Goal: Use online tool/utility: Use online tool/utility

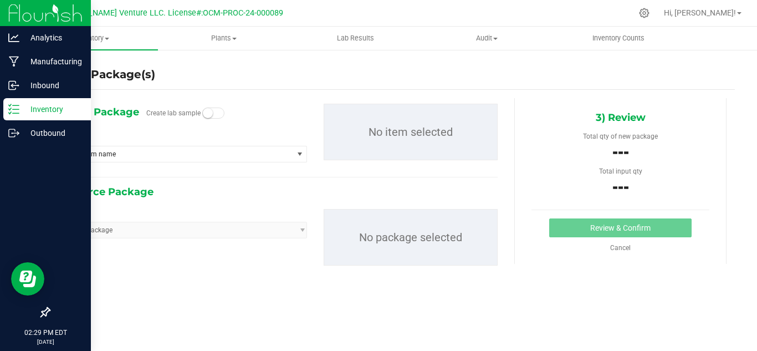
click at [38, 104] on p "Inventory" at bounding box center [52, 108] width 66 height 13
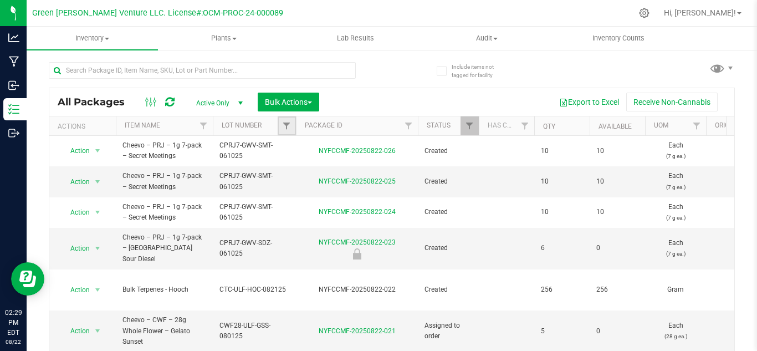
click at [281, 124] on link "Filter" at bounding box center [287, 125] width 18 height 19
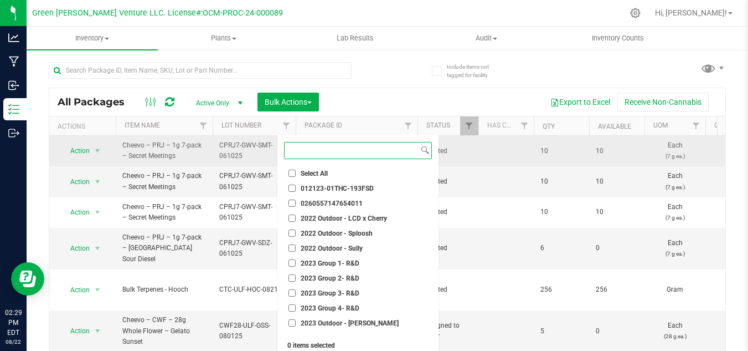
type input "c"
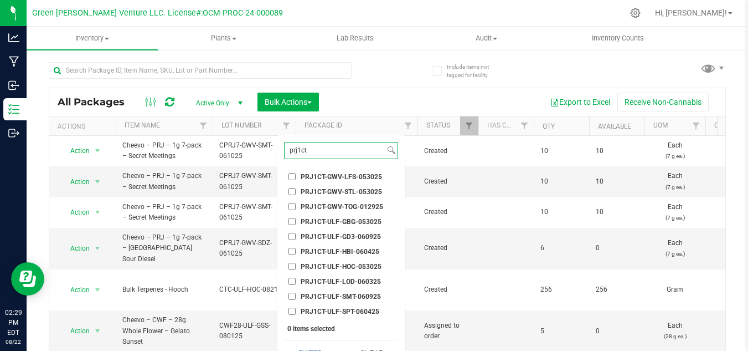
type input "prj1ct"
click at [368, 177] on span "PRJ1CT-GWV-LFS-053025" at bounding box center [341, 176] width 81 height 7
click at [296, 177] on input "PRJ1CT-GWV-LFS-053025" at bounding box center [292, 176] width 7 height 7
checkbox input "true"
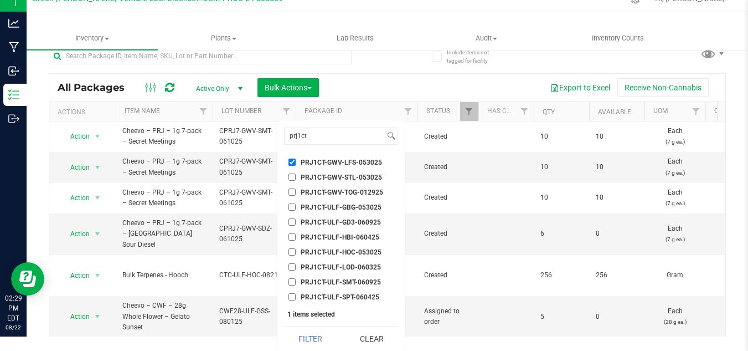
scroll to position [18, 0]
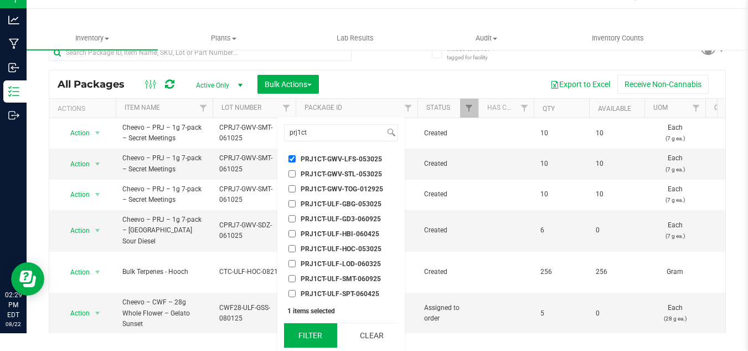
click at [317, 337] on button "Filter" at bounding box center [310, 335] width 53 height 24
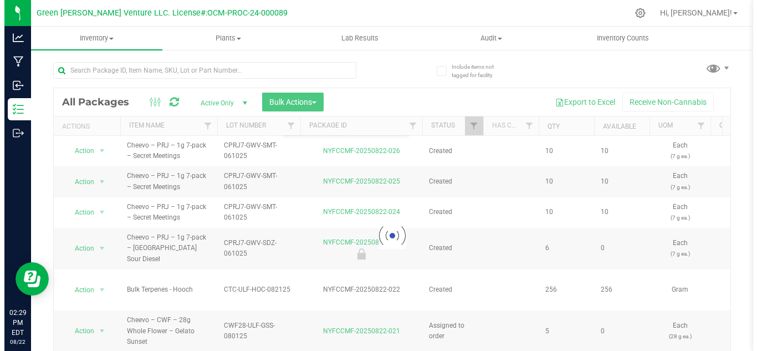
scroll to position [0, 0]
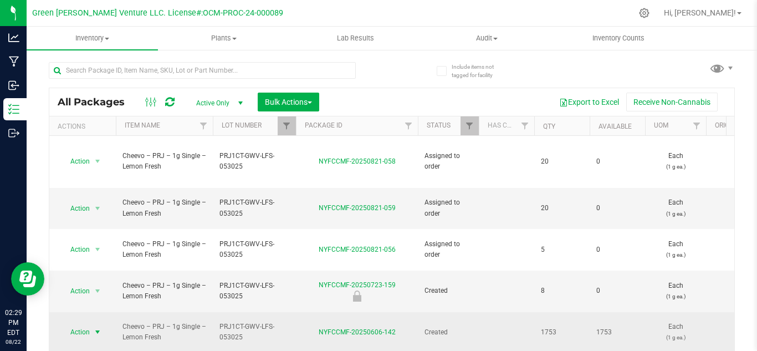
click at [80, 324] on span "Action" at bounding box center [75, 332] width 30 height 16
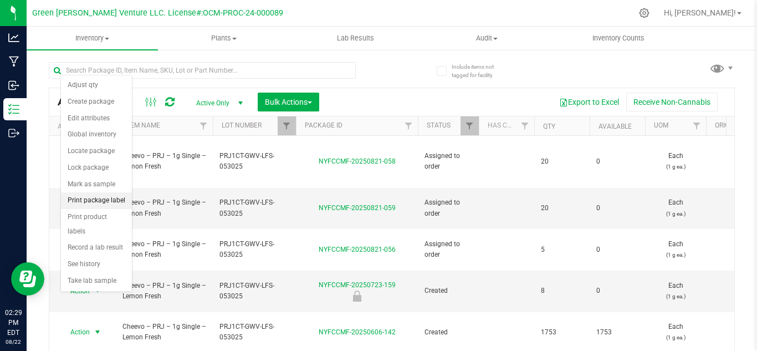
click at [116, 204] on li "Print package label" at bounding box center [96, 200] width 71 height 17
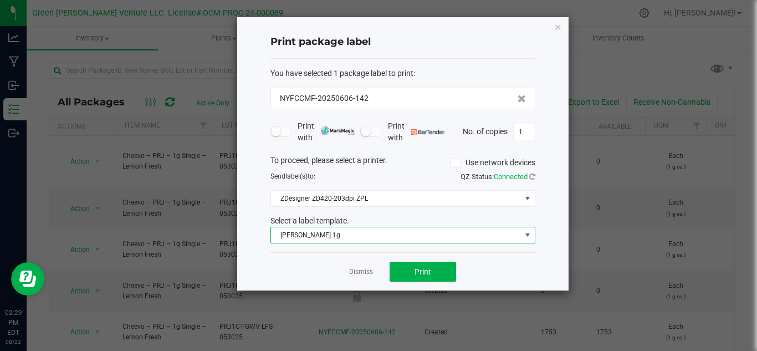
click at [349, 233] on span "Florette Vape 1g" at bounding box center [396, 235] width 250 height 16
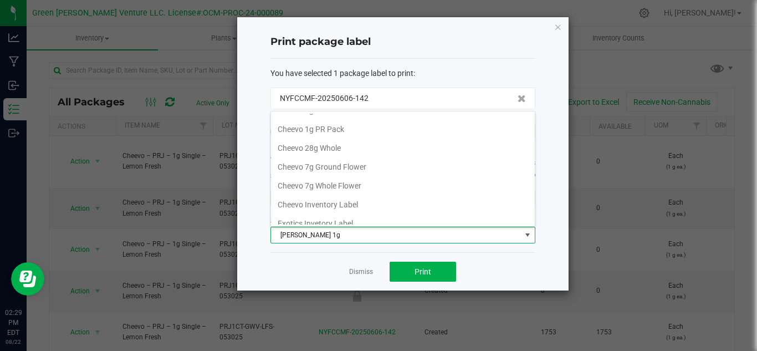
scroll to position [6, 0]
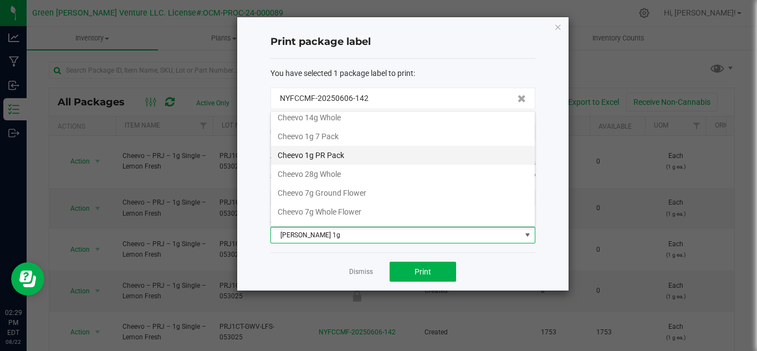
click at [339, 151] on li "Cheevo 1g PR Pack" at bounding box center [403, 155] width 264 height 19
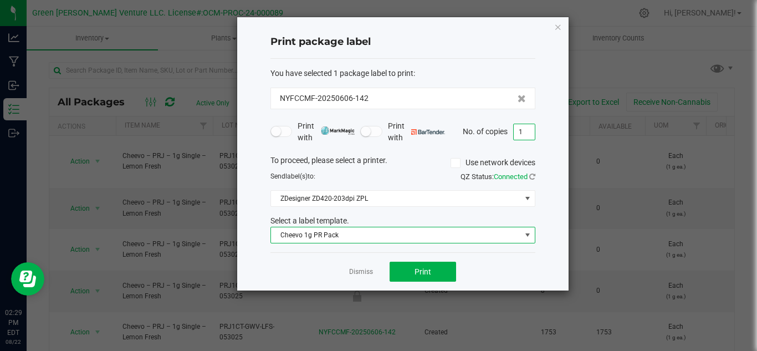
click at [530, 134] on input "1" at bounding box center [524, 132] width 21 height 16
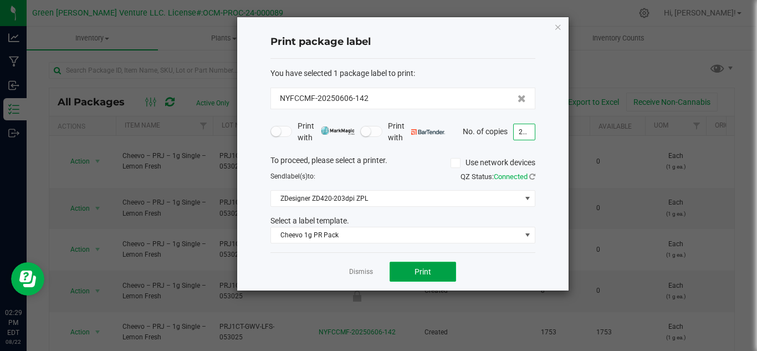
click at [432, 278] on button "Print" at bounding box center [422, 271] width 66 height 20
click at [532, 137] on input "250" at bounding box center [524, 132] width 21 height 16
type input "1"
click at [408, 270] on button "Print" at bounding box center [422, 271] width 66 height 20
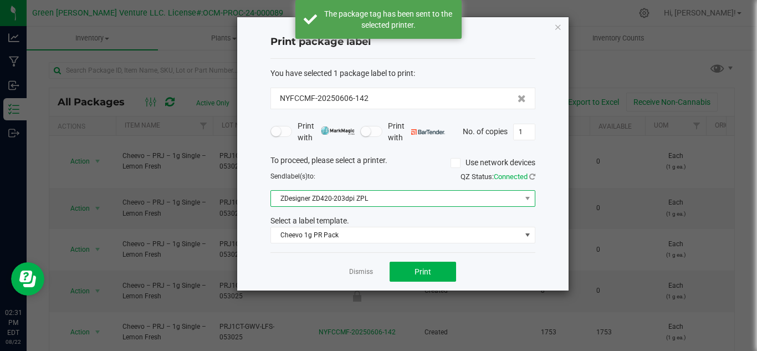
click at [371, 195] on span "ZDesigner ZD420-203dpi ZPL" at bounding box center [396, 199] width 250 height 16
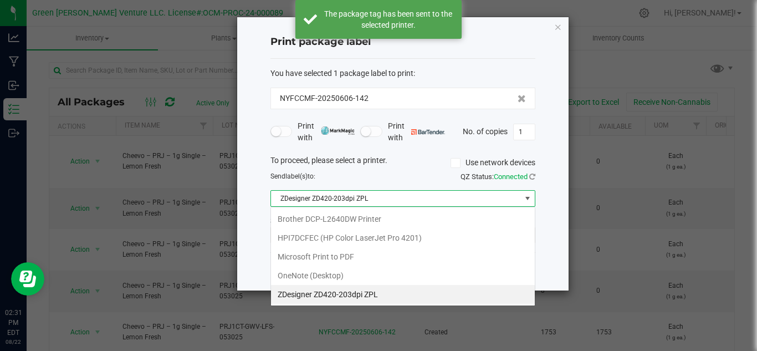
scroll to position [17, 265]
click at [360, 290] on ZPL "ZDesigner ZD420-203dpi ZPL" at bounding box center [403, 294] width 264 height 19
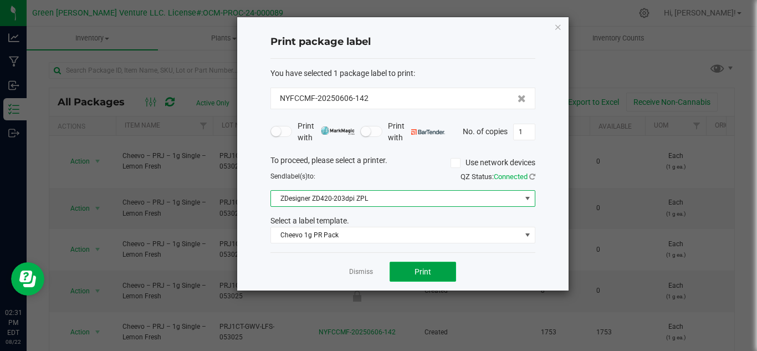
click at [405, 275] on button "Print" at bounding box center [422, 271] width 66 height 20
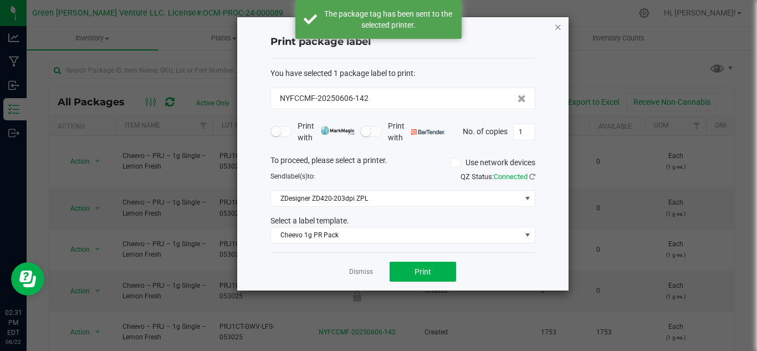
click at [558, 23] on icon "button" at bounding box center [558, 26] width 8 height 13
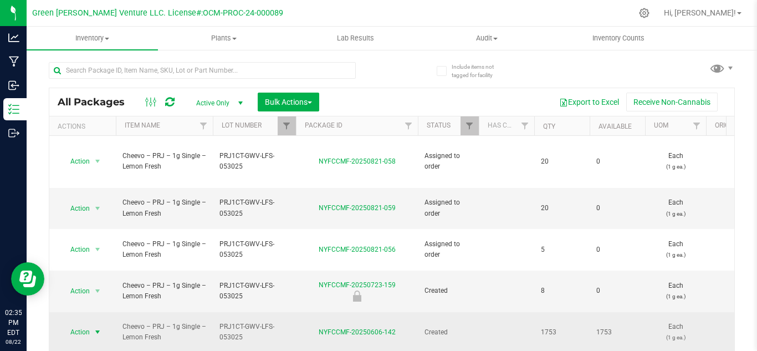
click at [99, 327] on span "select" at bounding box center [97, 331] width 9 height 9
click at [84, 324] on span "Action" at bounding box center [75, 332] width 30 height 16
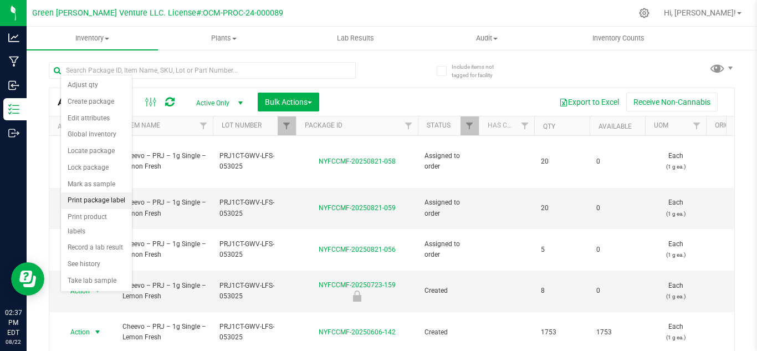
click at [105, 196] on li "Print package label" at bounding box center [96, 200] width 71 height 17
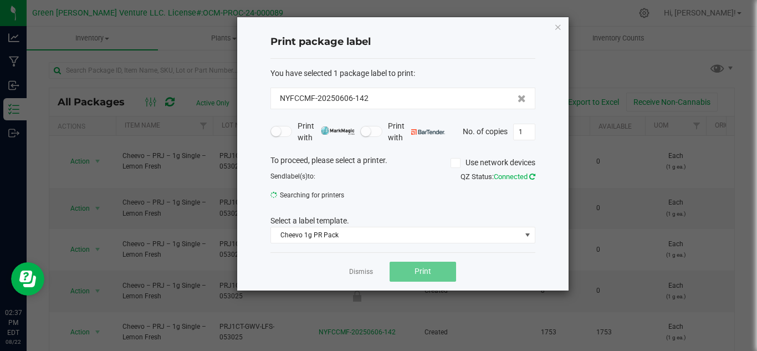
click at [531, 179] on icon at bounding box center [532, 176] width 6 height 7
click at [459, 163] on span at bounding box center [455, 163] width 10 height 10
click at [0, 0] on input "Use network devices" at bounding box center [0, 0] width 0 height 0
click at [461, 162] on label "Use network devices" at bounding box center [492, 163] width 85 height 12
click at [0, 0] on input "Use network devices" at bounding box center [0, 0] width 0 height 0
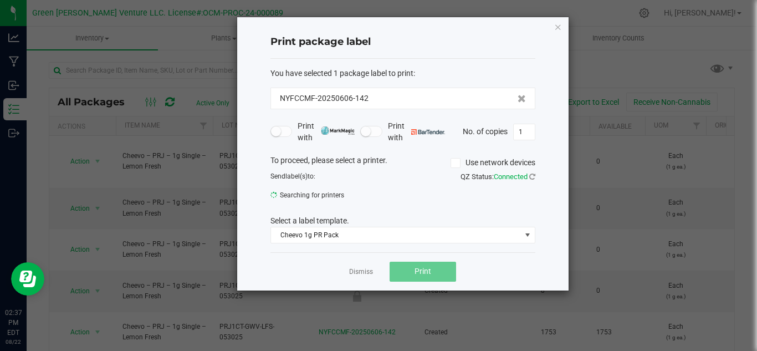
click at [417, 198] on div "Send label(s) to: Searching for printers QZ Status: Connected" at bounding box center [402, 184] width 281 height 27
click at [347, 200] on span "Searching for printers" at bounding box center [332, 195] width 124 height 17
click at [532, 179] on icon at bounding box center [532, 176] width 6 height 7
click at [532, 178] on icon at bounding box center [531, 176] width 9 height 9
click at [532, 178] on icon at bounding box center [532, 176] width 8 height 9
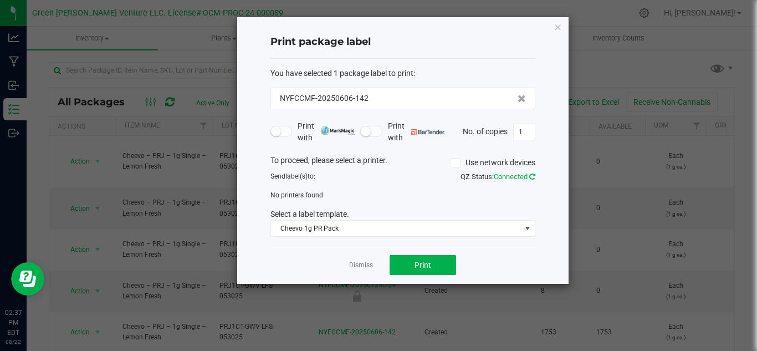
click at [531, 177] on icon at bounding box center [531, 176] width 8 height 9
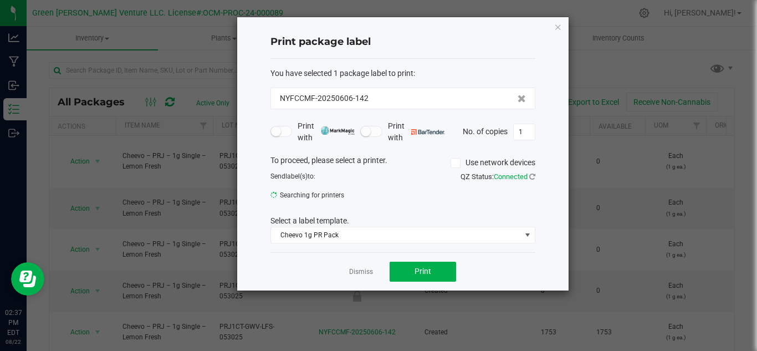
click at [512, 198] on div "Send label(s) to: Searching for printers QZ Status: Connected" at bounding box center [402, 184] width 281 height 27
click at [513, 190] on div "Send label(s) to: Searching for printers QZ Status: Connected" at bounding box center [402, 184] width 281 height 27
click at [530, 177] on div "QZ Status: Connected" at bounding box center [473, 176] width 141 height 11
click at [455, 163] on icon at bounding box center [454, 163] width 7 height 0
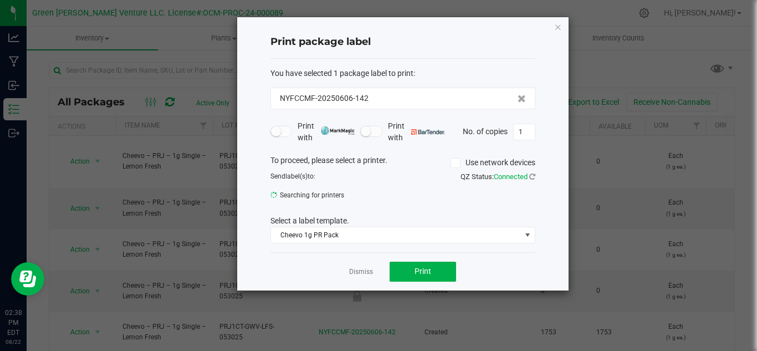
click at [0, 0] on input "Use network devices" at bounding box center [0, 0] width 0 height 0
click at [531, 180] on icon at bounding box center [532, 176] width 6 height 7
click at [531, 179] on icon at bounding box center [532, 176] width 6 height 7
click at [455, 163] on icon at bounding box center [454, 163] width 7 height 0
click at [0, 0] on input "Use network devices" at bounding box center [0, 0] width 0 height 0
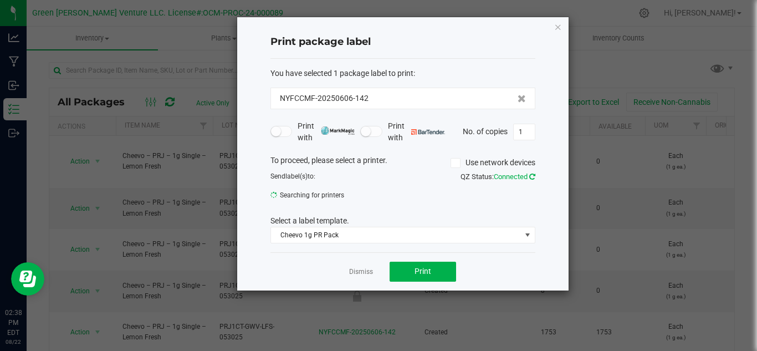
click at [530, 181] on icon at bounding box center [532, 176] width 8 height 9
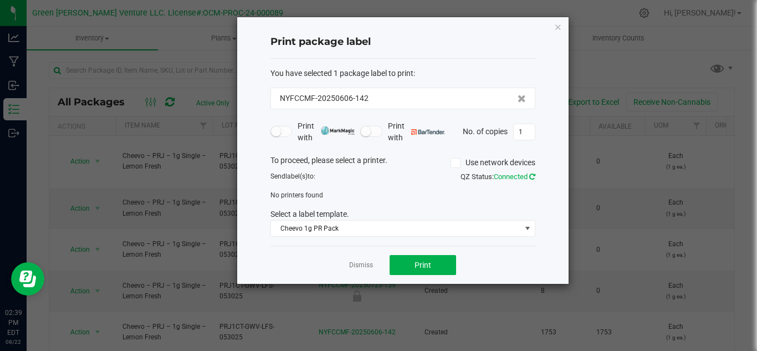
click at [530, 179] on icon at bounding box center [531, 176] width 7 height 7
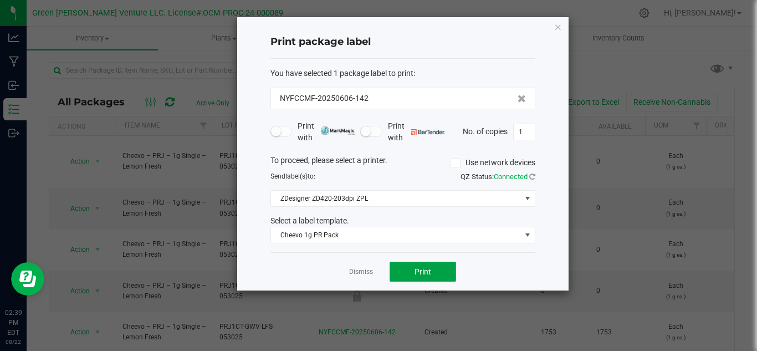
click at [426, 272] on span "Print" at bounding box center [422, 271] width 17 height 9
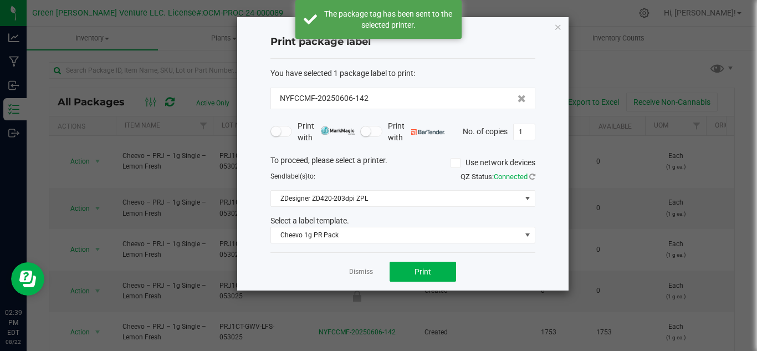
click at [452, 194] on div "To proceed, please select a printer. Use network devices Send label(s) to: QZ S…" at bounding box center [402, 199] width 265 height 89
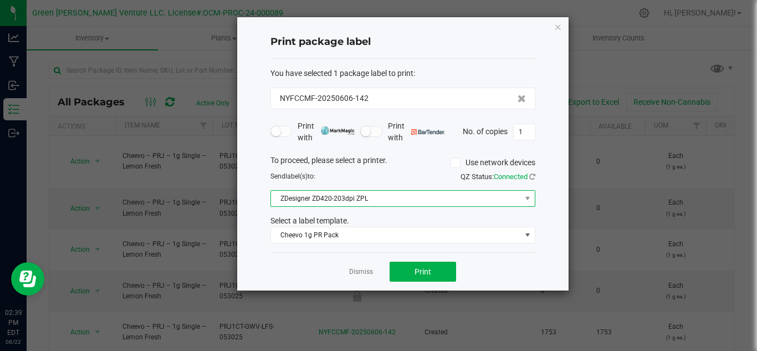
click at [452, 200] on span "ZDesigner ZD420-203dpi ZPL" at bounding box center [396, 199] width 250 height 16
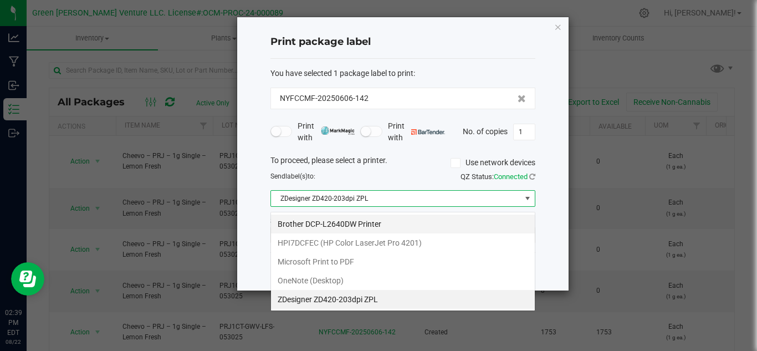
scroll to position [17, 265]
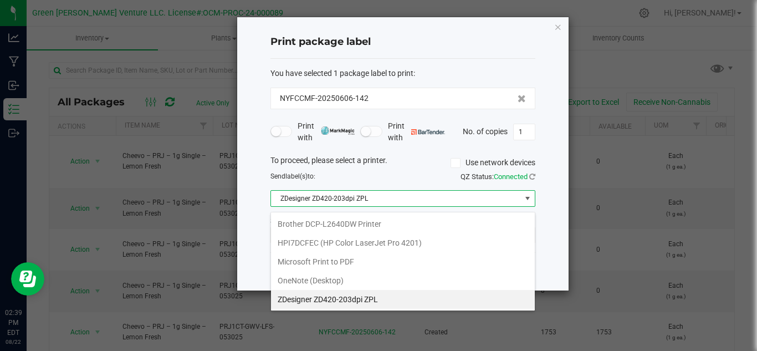
click at [455, 201] on span "ZDesigner ZD420-203dpi ZPL" at bounding box center [396, 199] width 250 height 16
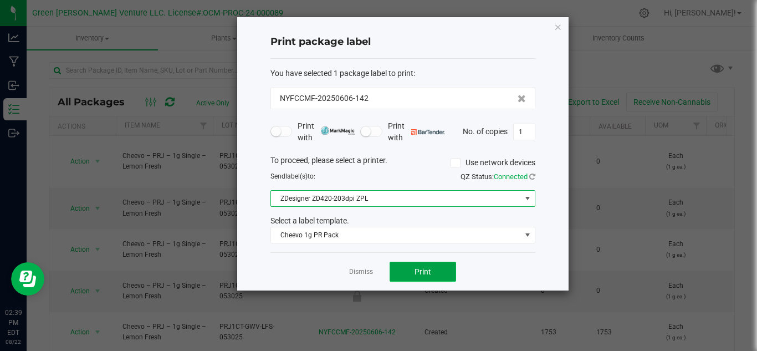
click at [425, 271] on span "Print" at bounding box center [422, 271] width 17 height 9
